Goal: Transaction & Acquisition: Purchase product/service

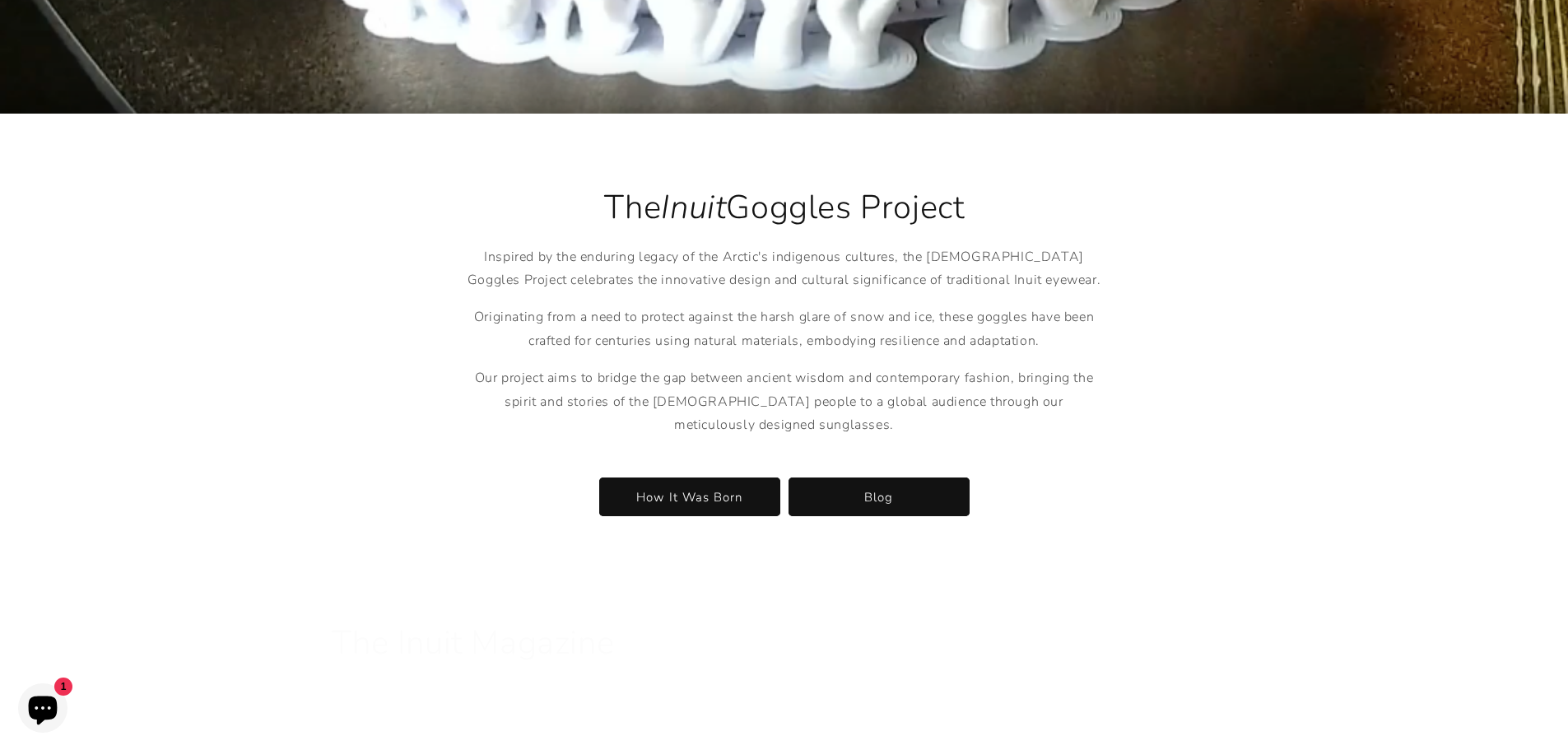
scroll to position [2963, 0]
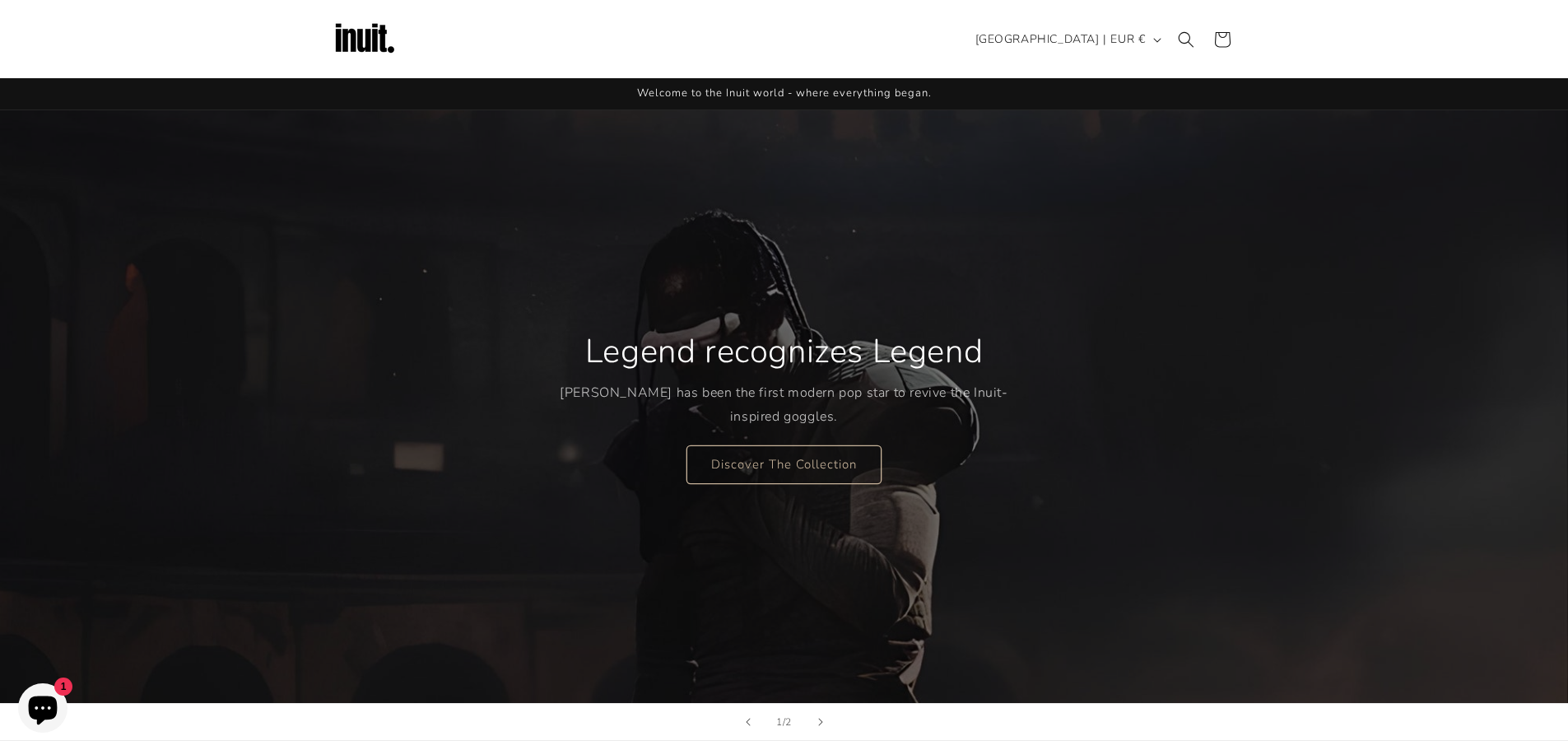
click at [359, 35] on img at bounding box center [364, 39] width 66 height 66
click at [752, 475] on link "Discover The Collection" at bounding box center [783, 464] width 195 height 39
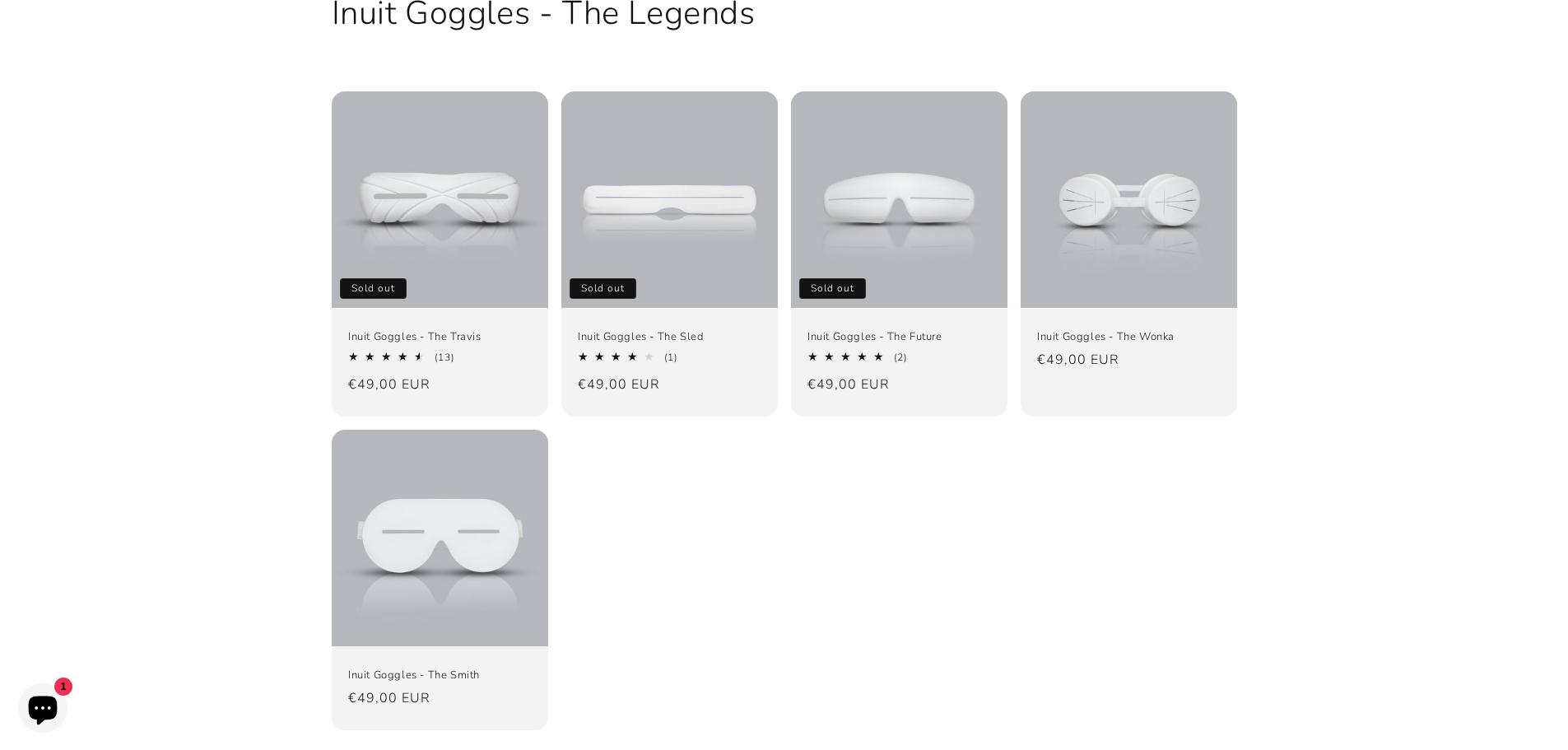
scroll to position [165, 0]
